Goal: Task Accomplishment & Management: Manage account settings

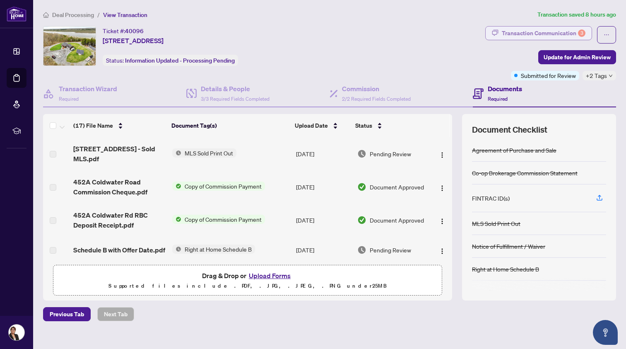
click at [518, 29] on div "Transaction Communication 3" at bounding box center [544, 32] width 84 height 13
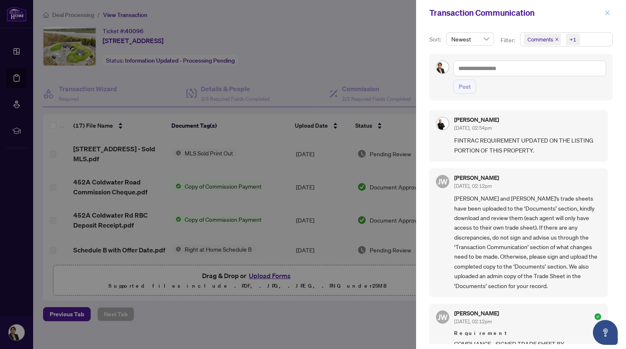
click at [606, 11] on icon "close" at bounding box center [607, 13] width 6 height 6
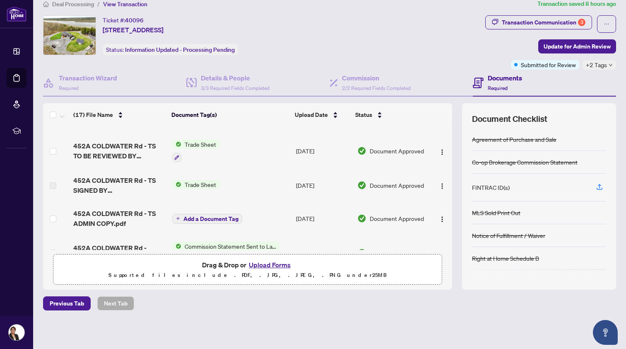
scroll to position [119, 0]
click at [300, 165] on td "[DATE]" at bounding box center [323, 151] width 61 height 36
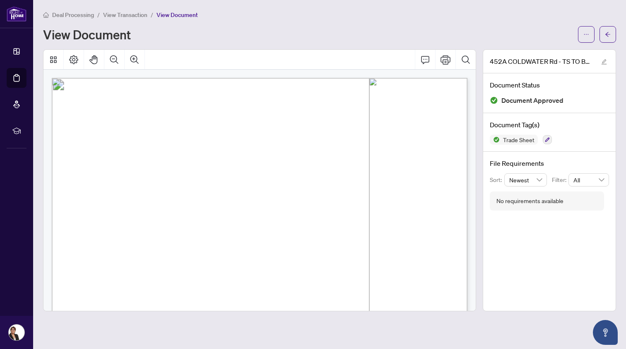
click at [64, 13] on span "Deal Processing" at bounding box center [73, 14] width 42 height 7
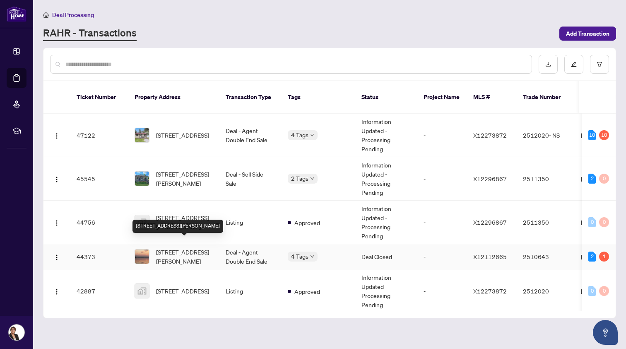
click at [166, 247] on span "[STREET_ADDRESS][PERSON_NAME]" at bounding box center [184, 256] width 56 height 18
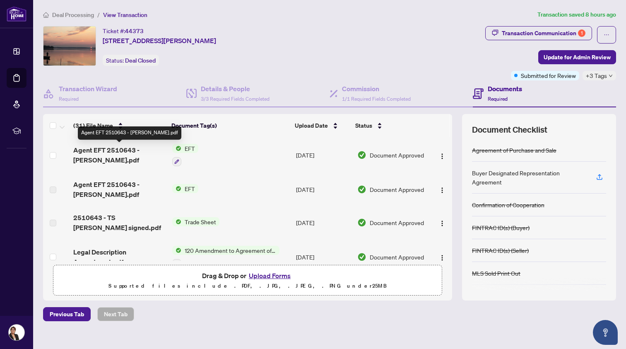
click at [107, 151] on span "Agent EFT 2510643 - [PERSON_NAME].pdf" at bounding box center [119, 155] width 92 height 20
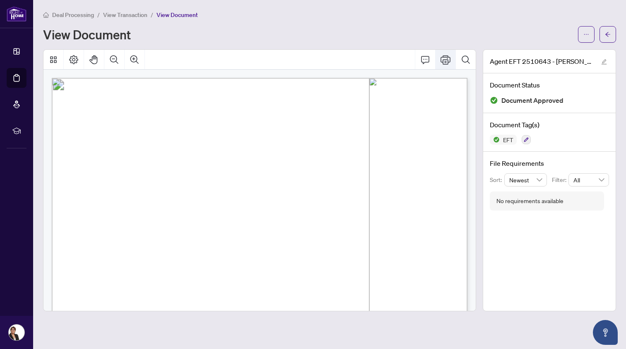
click at [445, 60] on icon "Print" at bounding box center [445, 60] width 10 height 10
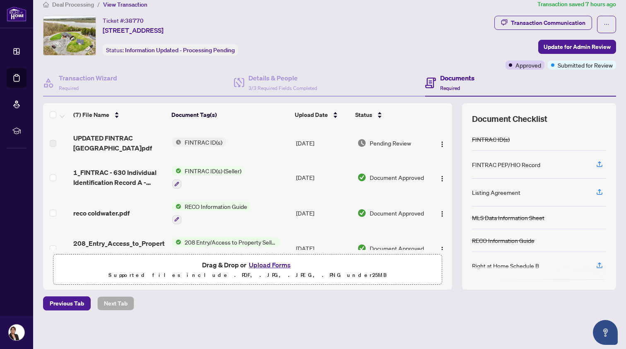
click at [71, 3] on span "Deal Processing" at bounding box center [73, 4] width 42 height 7
